Goal: Information Seeking & Learning: Learn about a topic

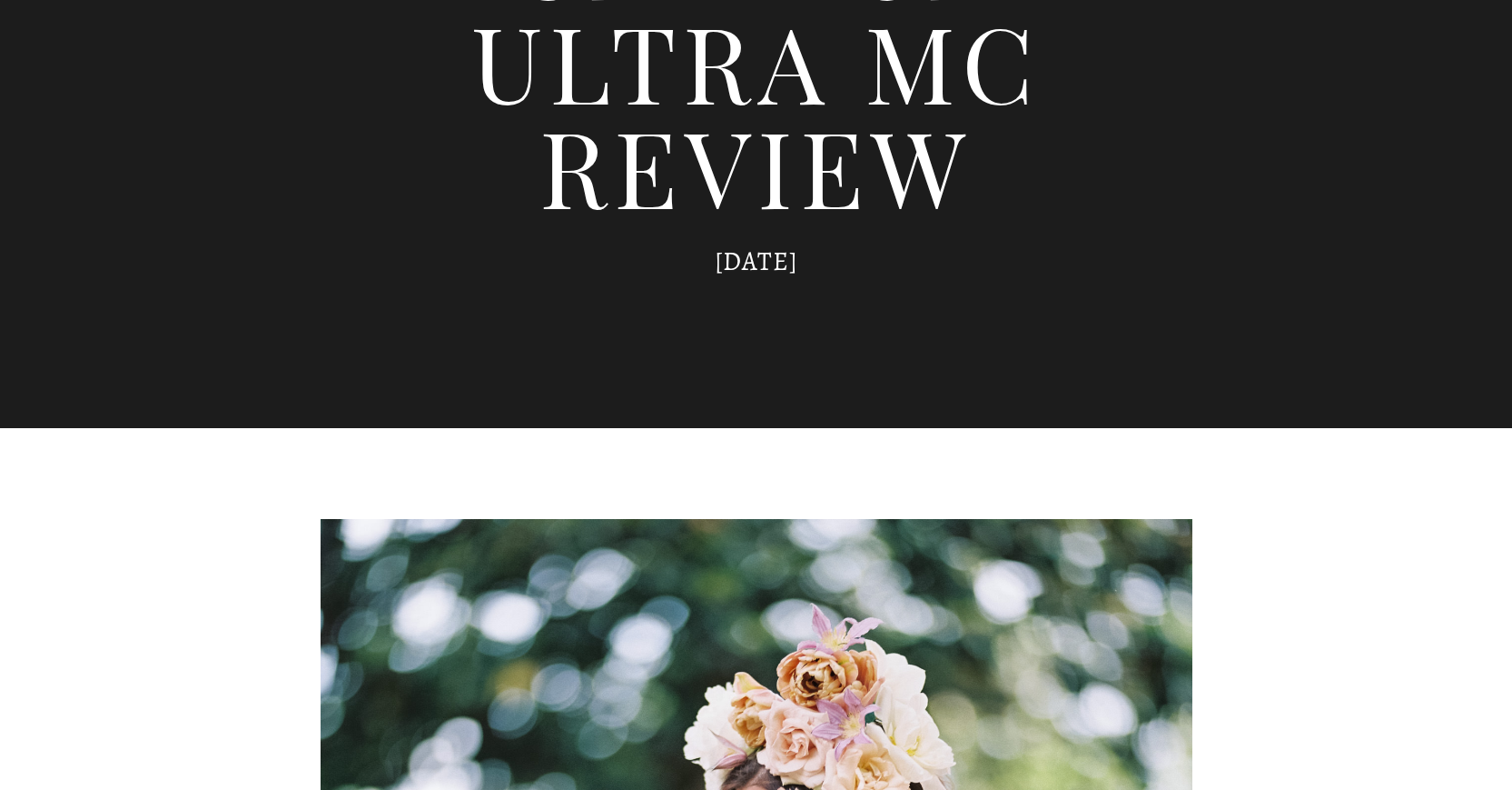
scroll to position [137, 0]
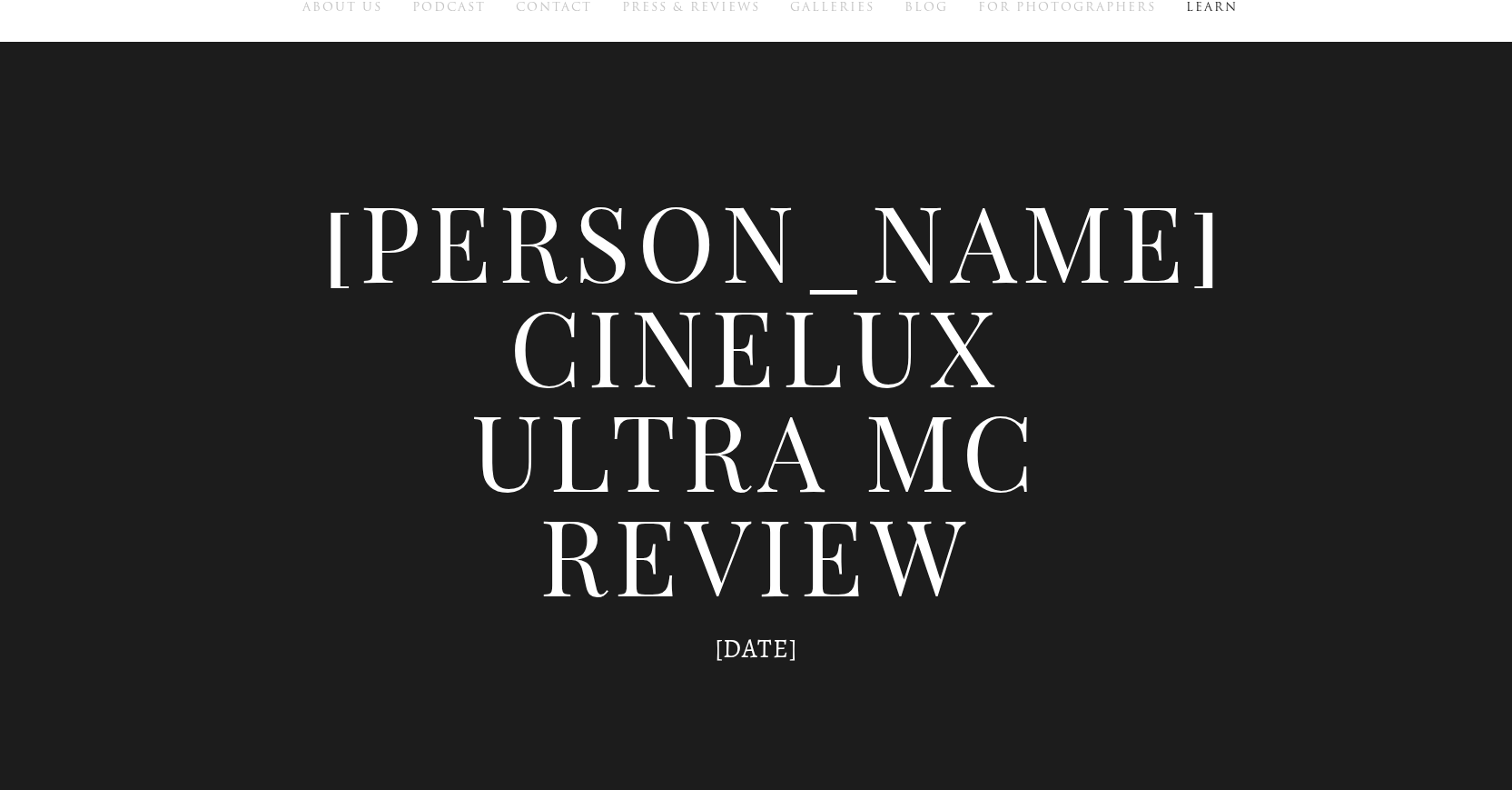
drag, startPoint x: 450, startPoint y: 242, endPoint x: 1006, endPoint y: 432, distance: 587.6
click at [1005, 433] on h1 "[PERSON_NAME] Cinelux Ultra MC Review" at bounding box center [756, 396] width 872 height 418
click at [769, 434] on h1 "[PERSON_NAME] Cinelux Ultra MC Review" at bounding box center [756, 396] width 872 height 418
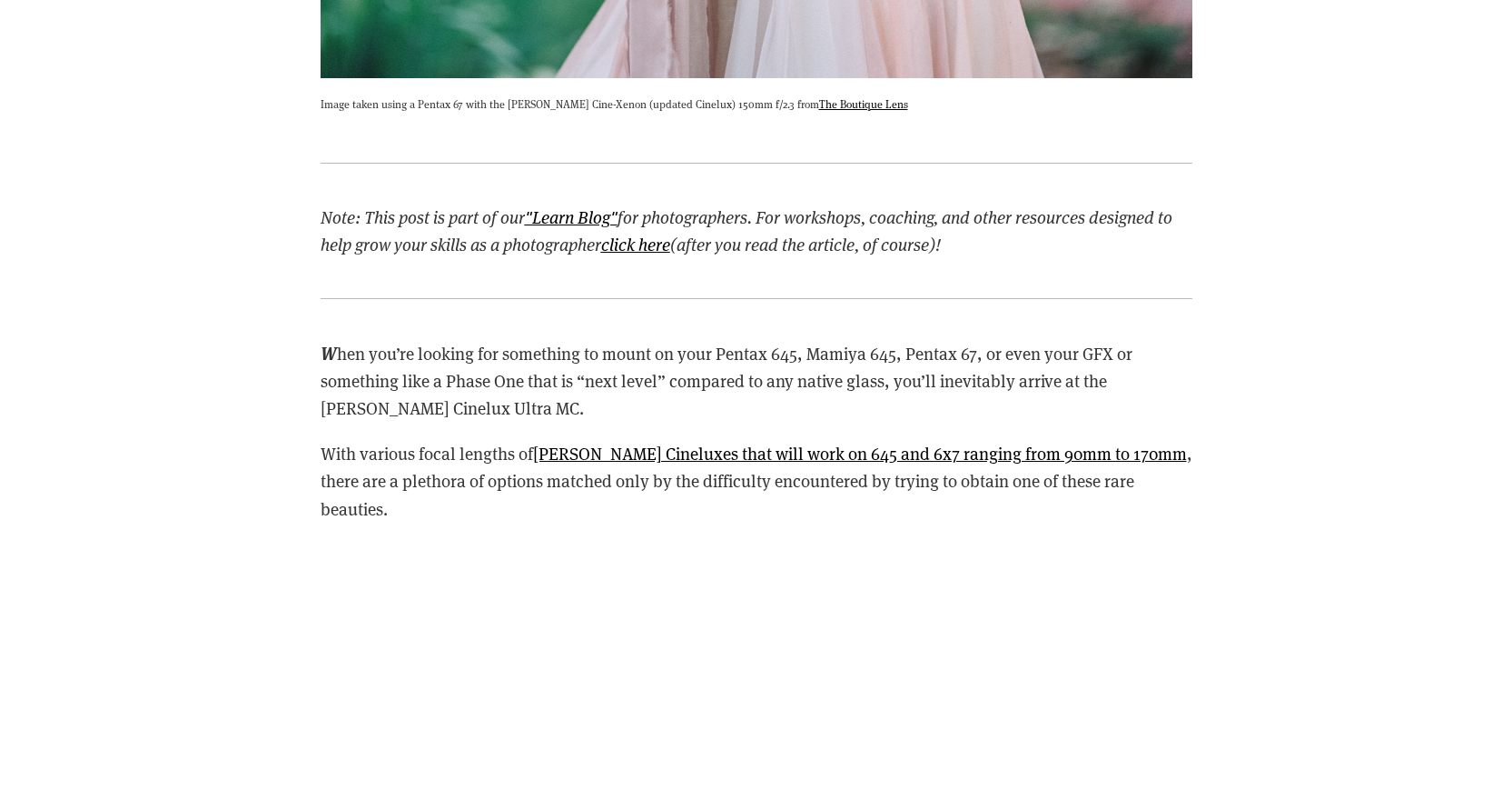
scroll to position [2025, 0]
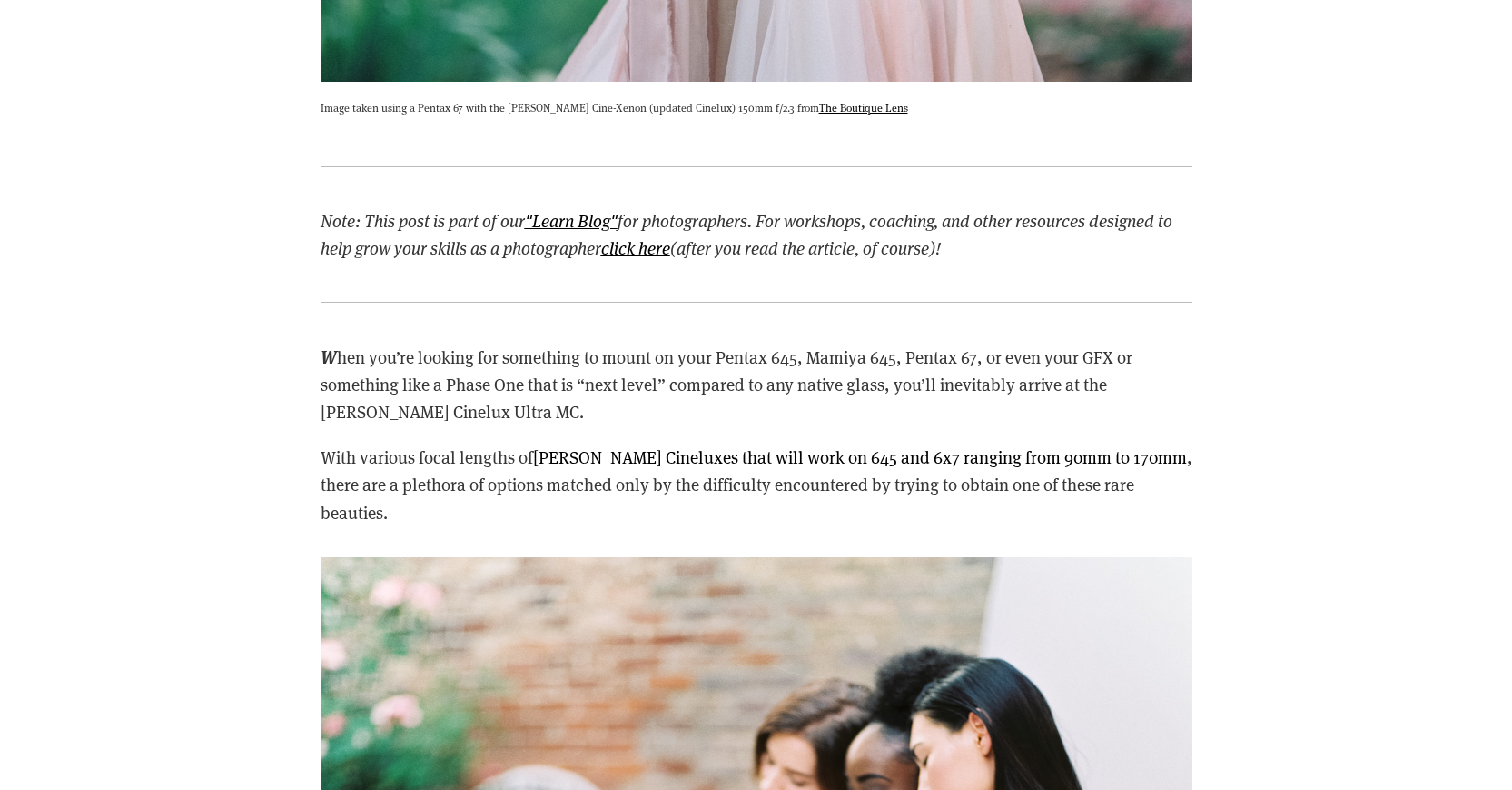
click at [526, 106] on p "Image taken using a Pentax 67 with the [PERSON_NAME] Cine-Xenon (updated Cinelu…" at bounding box center [756, 107] width 872 height 18
drag, startPoint x: 526, startPoint y: 106, endPoint x: 588, endPoint y: 106, distance: 62.0
click at [588, 106] on p "Image taken using a Pentax 67 with the [PERSON_NAME] Cine-Xenon (updated Cinelu…" at bounding box center [756, 107] width 872 height 18
copy p "[PERSON_NAME] Cine-Xenon"
click at [735, 404] on p "W hen you’re looking for something to mount on your Pentax 645, Mamiya 645, Pen…" at bounding box center [756, 385] width 872 height 83
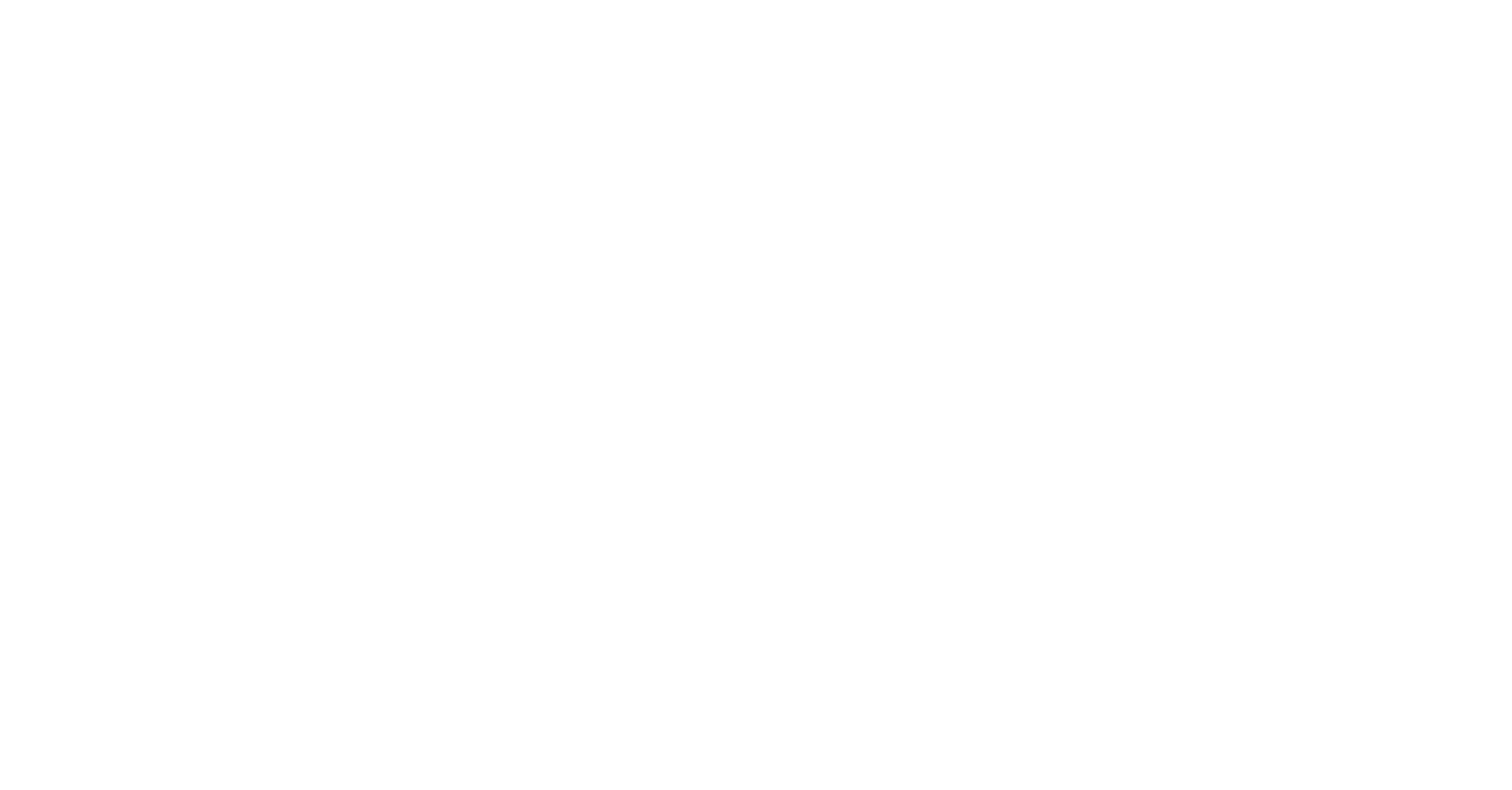
scroll to position [4605, 0]
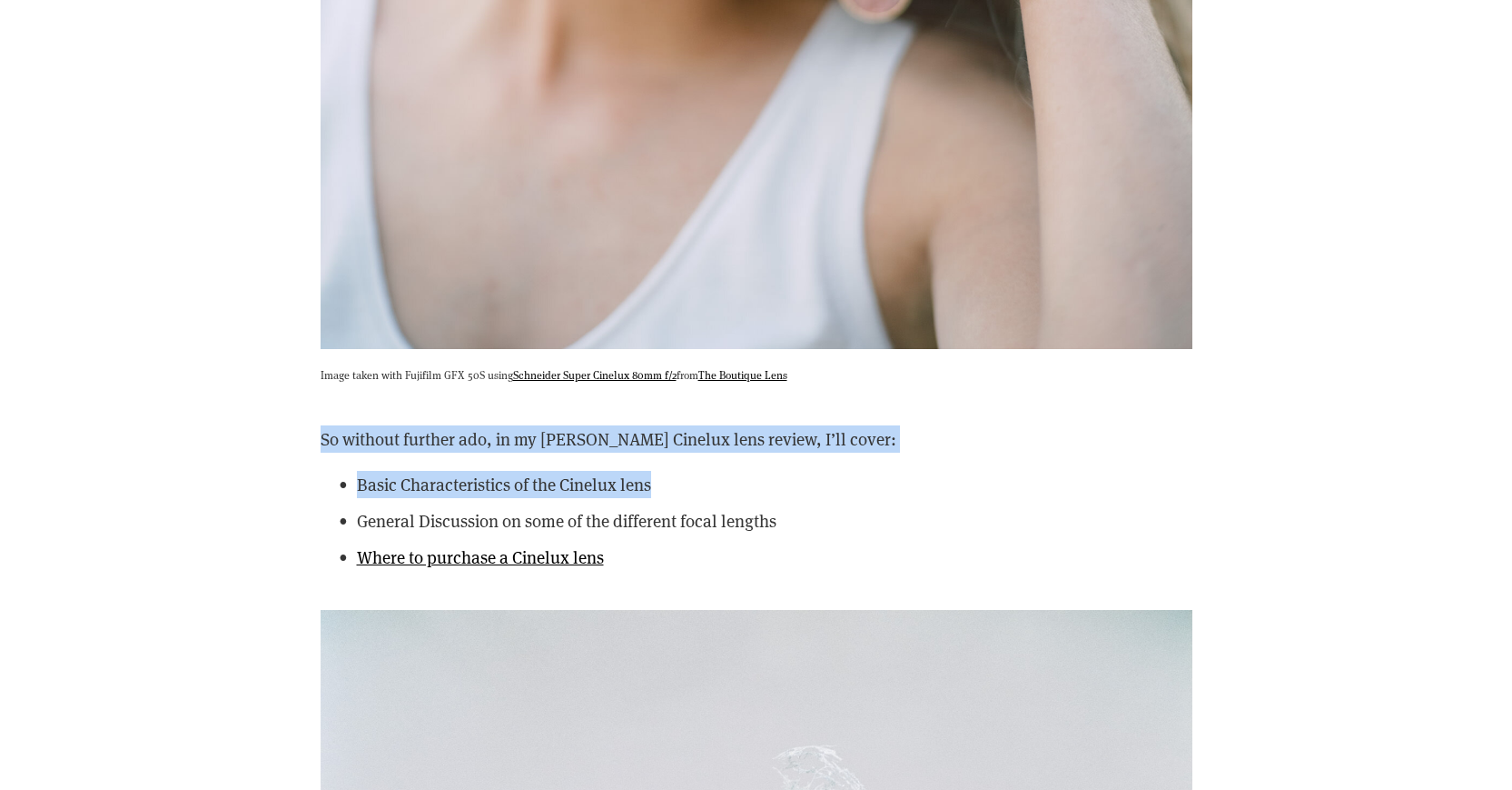
drag, startPoint x: 687, startPoint y: 392, endPoint x: 787, endPoint y: 446, distance: 113.6
click at [787, 446] on div "So without further ado, in my [PERSON_NAME] Cinelux lens review, I’ll cover: Ba…" at bounding box center [756, 498] width 872 height 146
click at [787, 471] on p "Basic Characteristics of the Cinelux lens" at bounding box center [774, 484] width 836 height 27
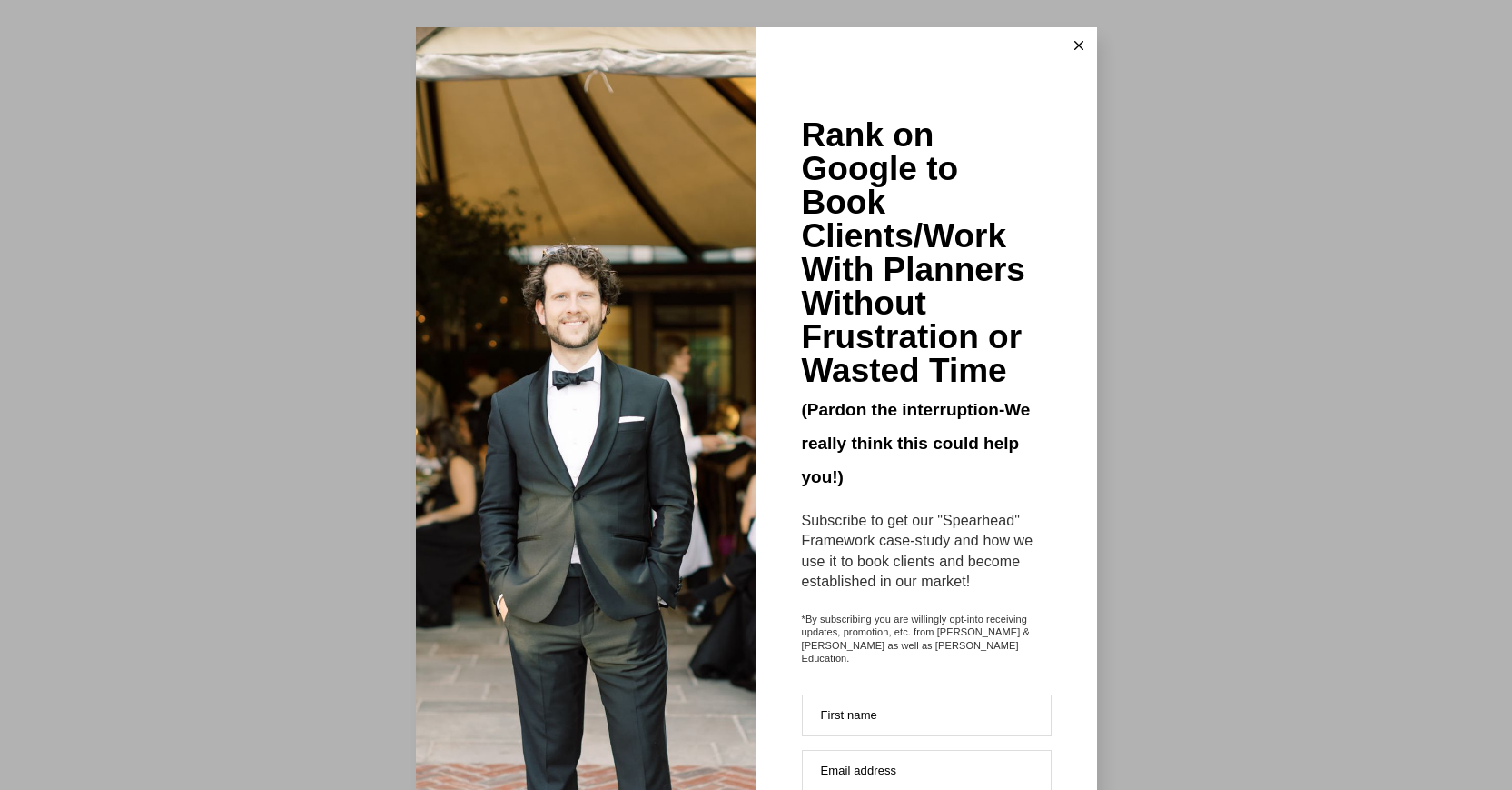
scroll to position [8159, 0]
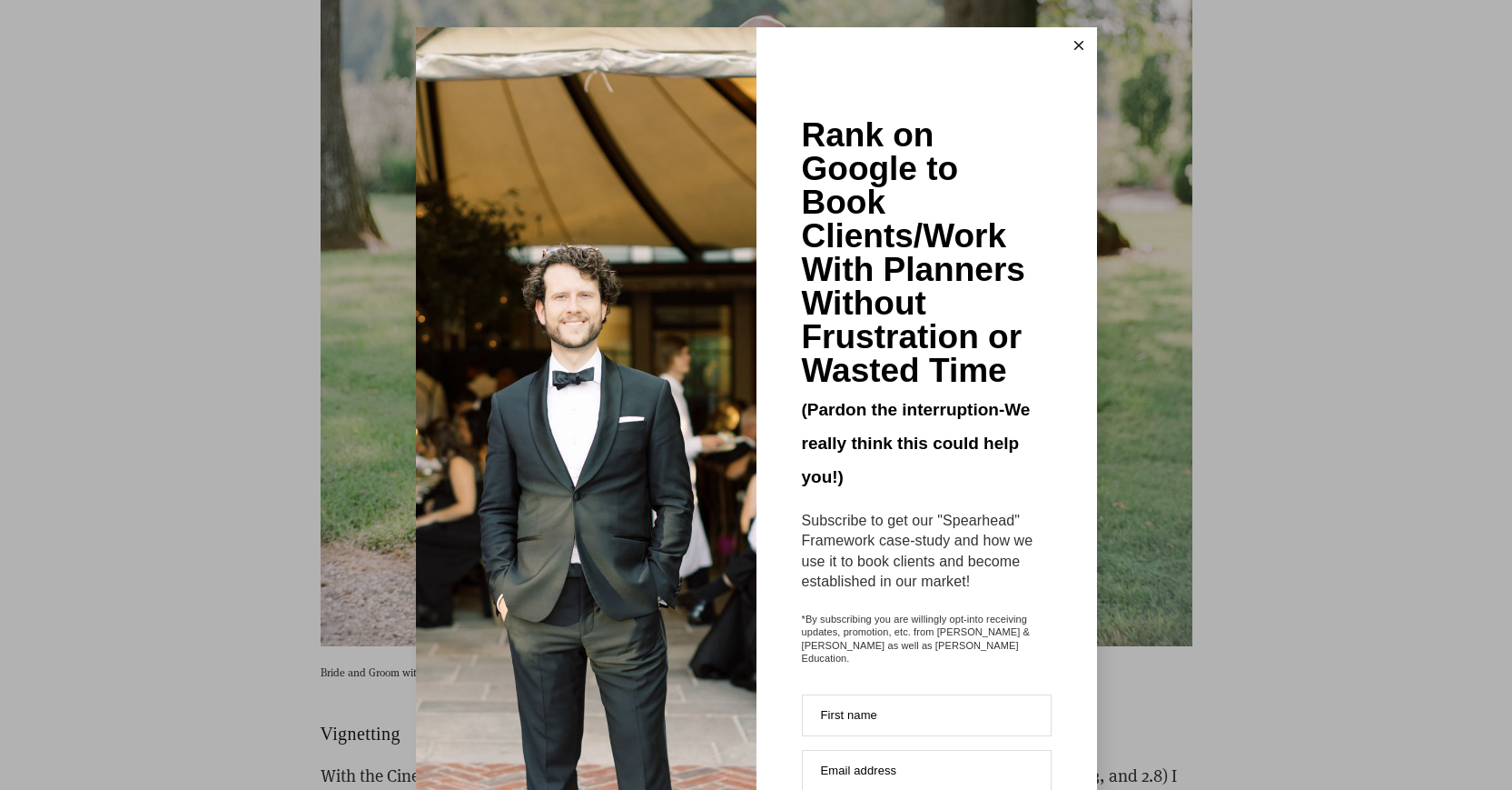
click at [1077, 39] on button at bounding box center [1079, 45] width 36 height 36
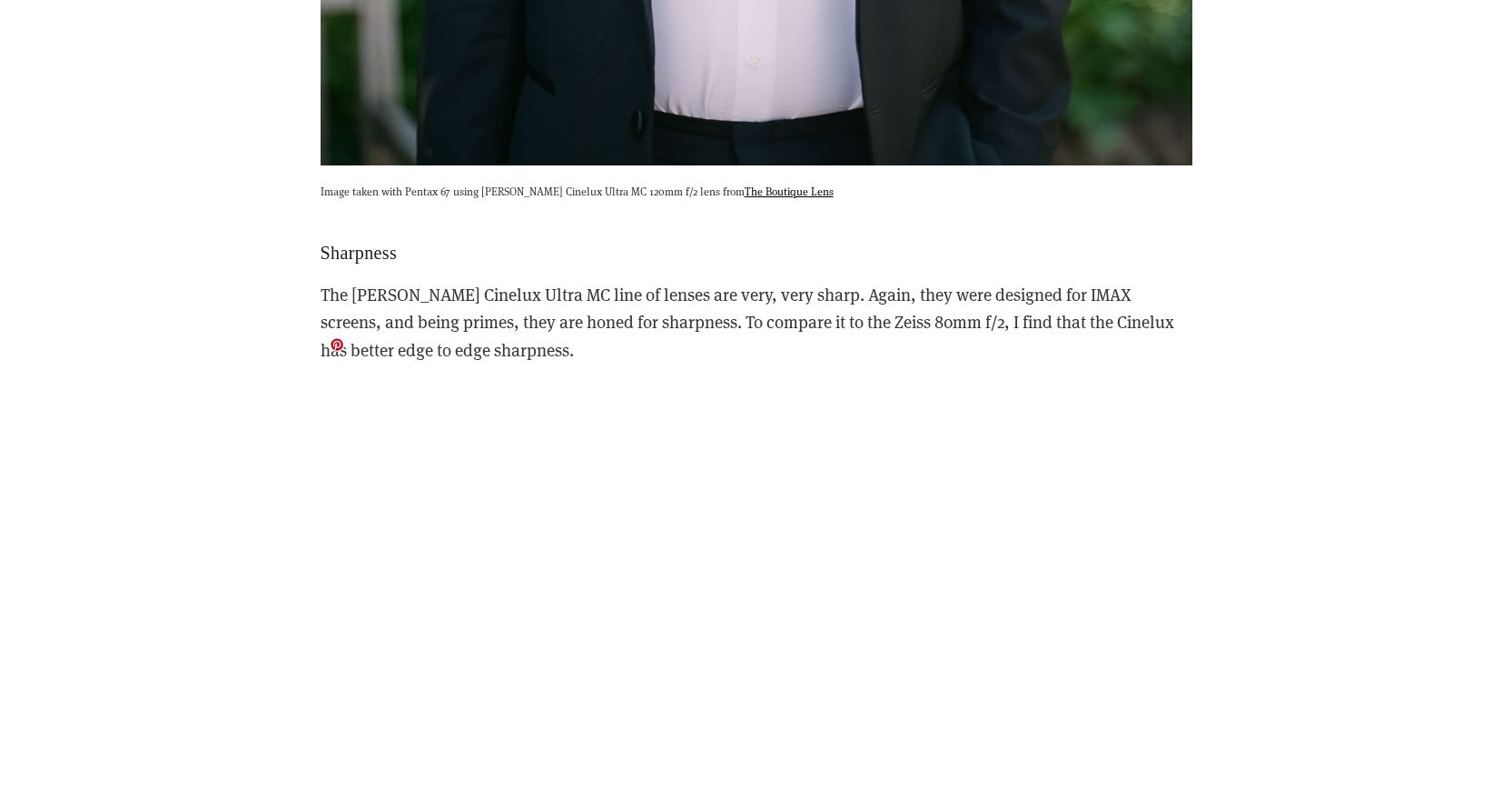
scroll to position [11181, 0]
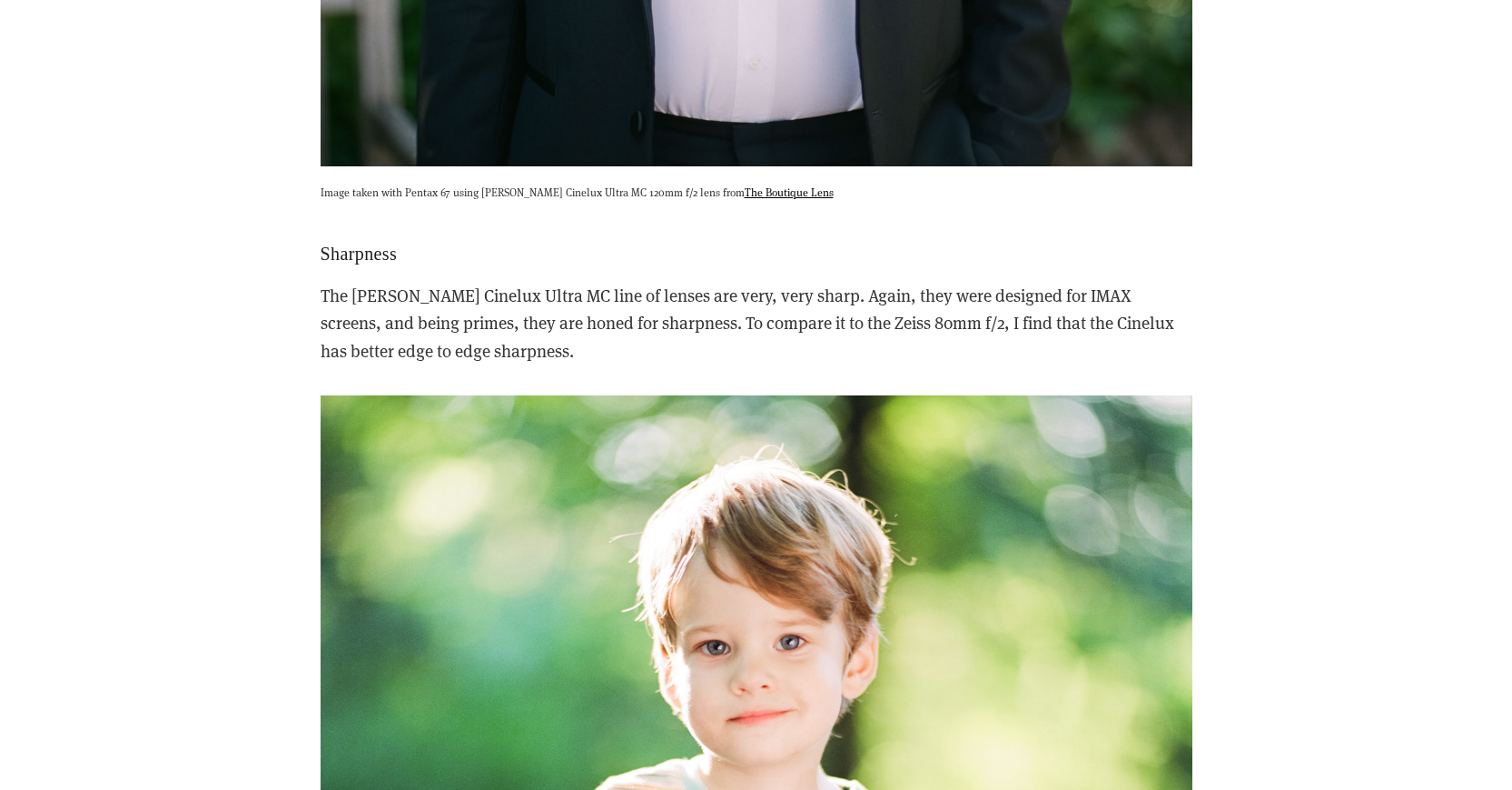
click at [794, 282] on p "The [PERSON_NAME] Cinelux Ultra MC line of lenses are very, very sharp. Again, …" at bounding box center [756, 323] width 872 height 83
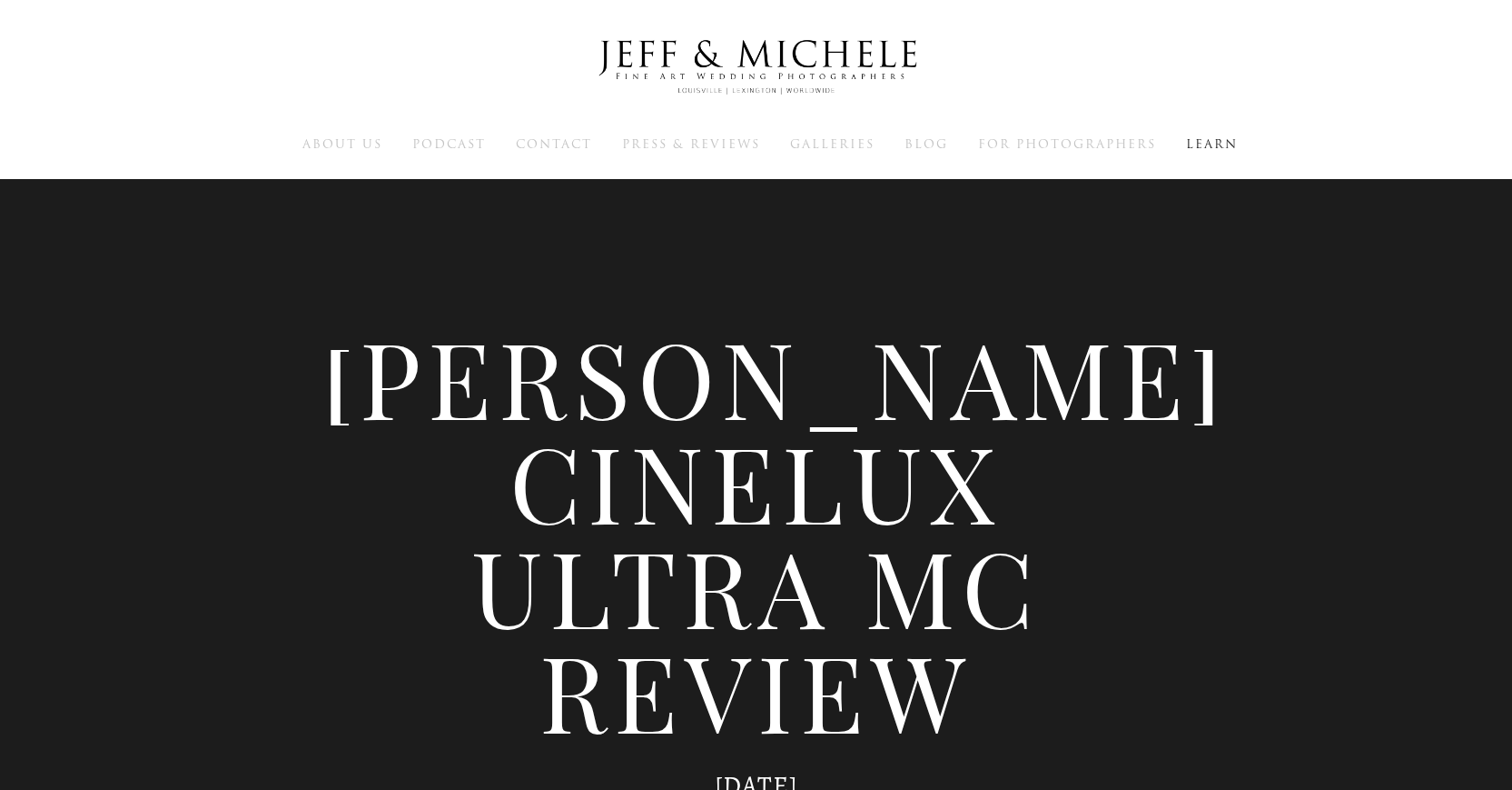
scroll to position [0, 0]
click at [843, 137] on span "Galleries" at bounding box center [832, 144] width 84 height 17
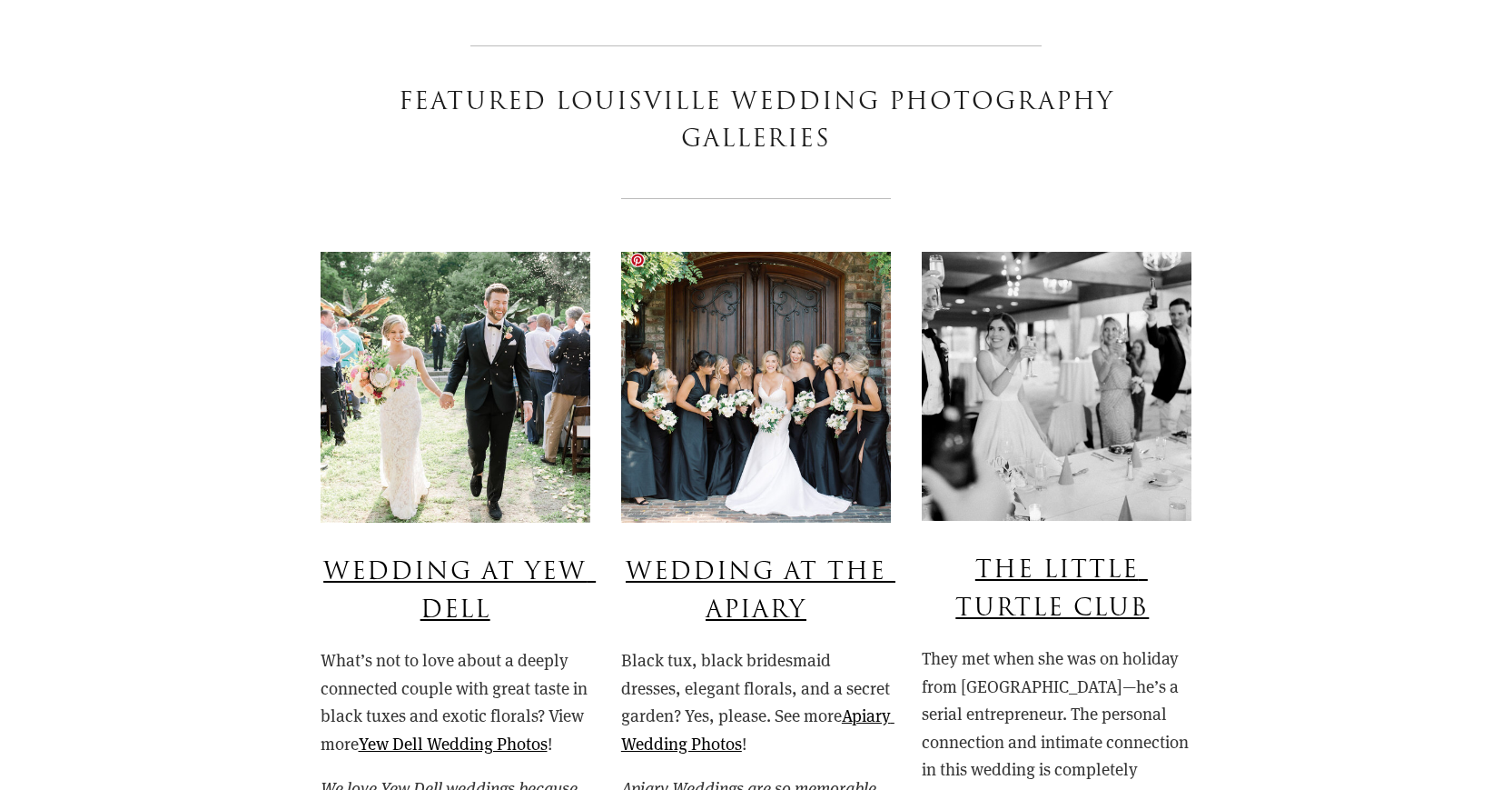
scroll to position [1432, 0]
